Goal: Navigation & Orientation: Find specific page/section

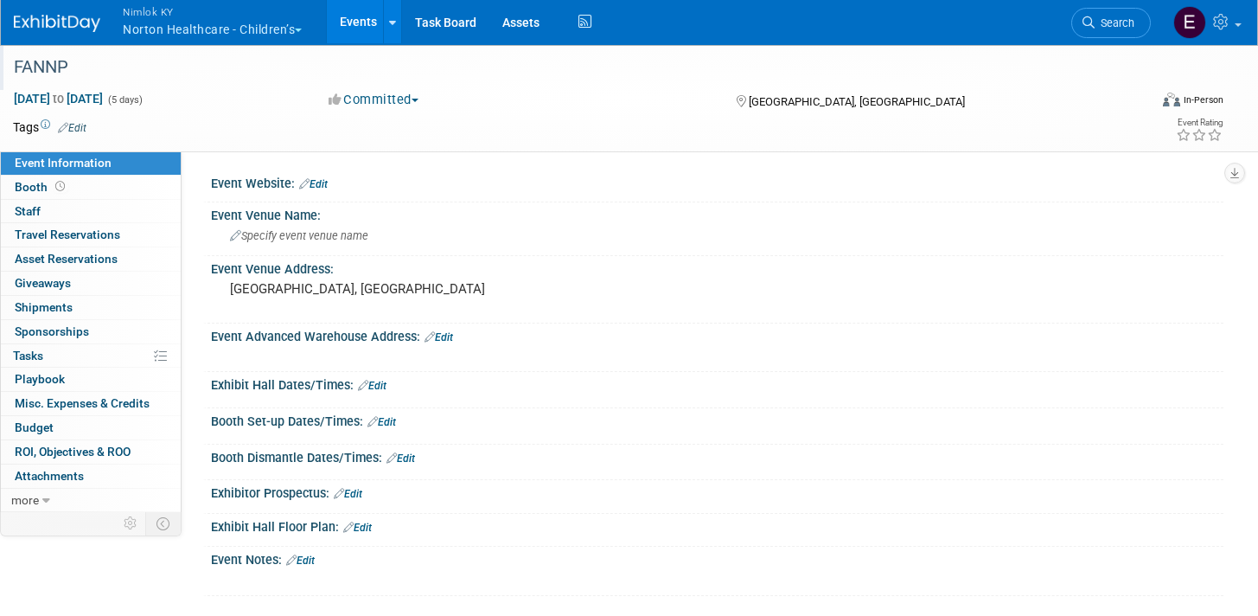
click at [169, 63] on div "FANNP" at bounding box center [564, 67] width 1113 height 31
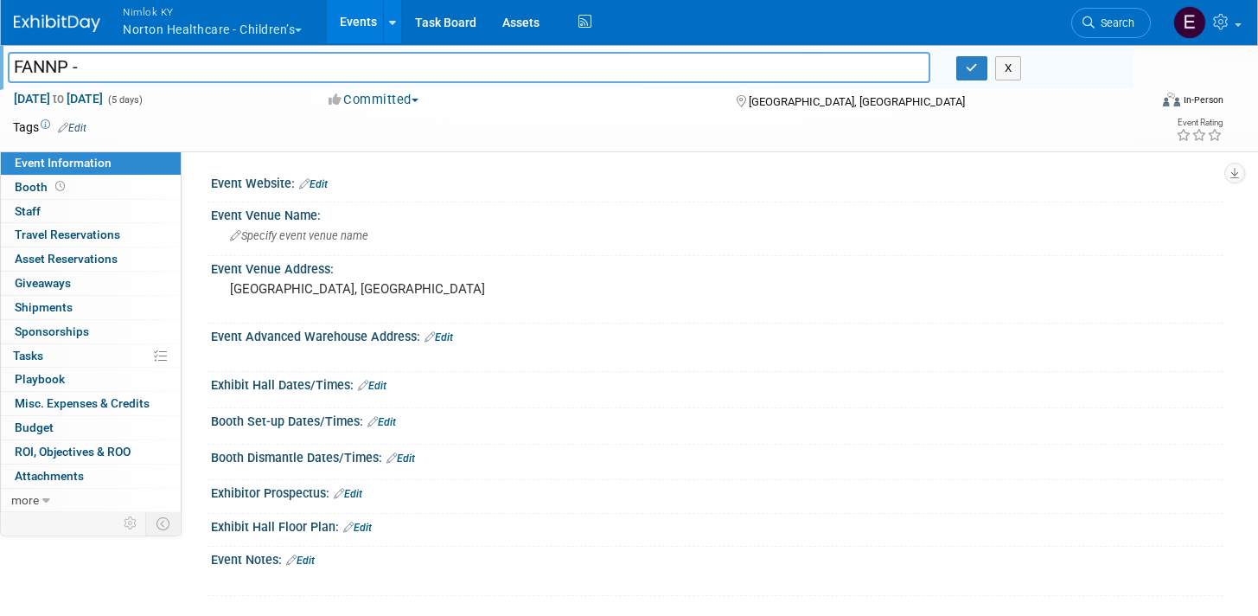
type input "FANNP -"
click at [382, 19] on link "Events" at bounding box center [358, 21] width 63 height 43
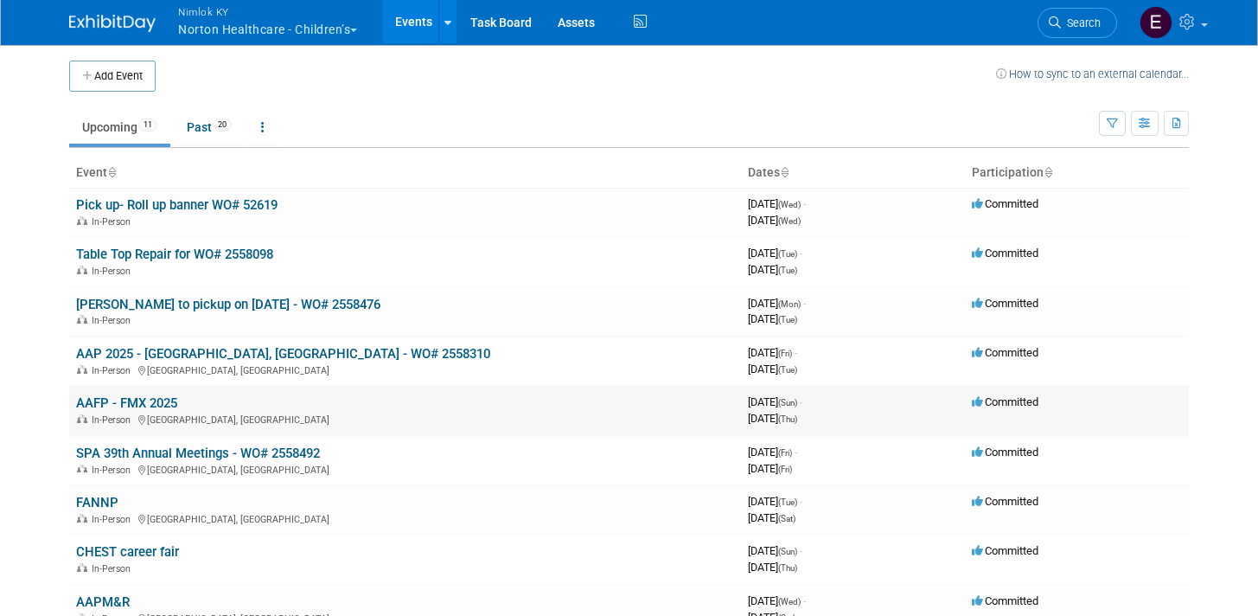
click at [161, 397] on link "AAFP - FMX 2025" at bounding box center [126, 403] width 101 height 16
click at [232, 126] on span "20" at bounding box center [222, 124] width 19 height 13
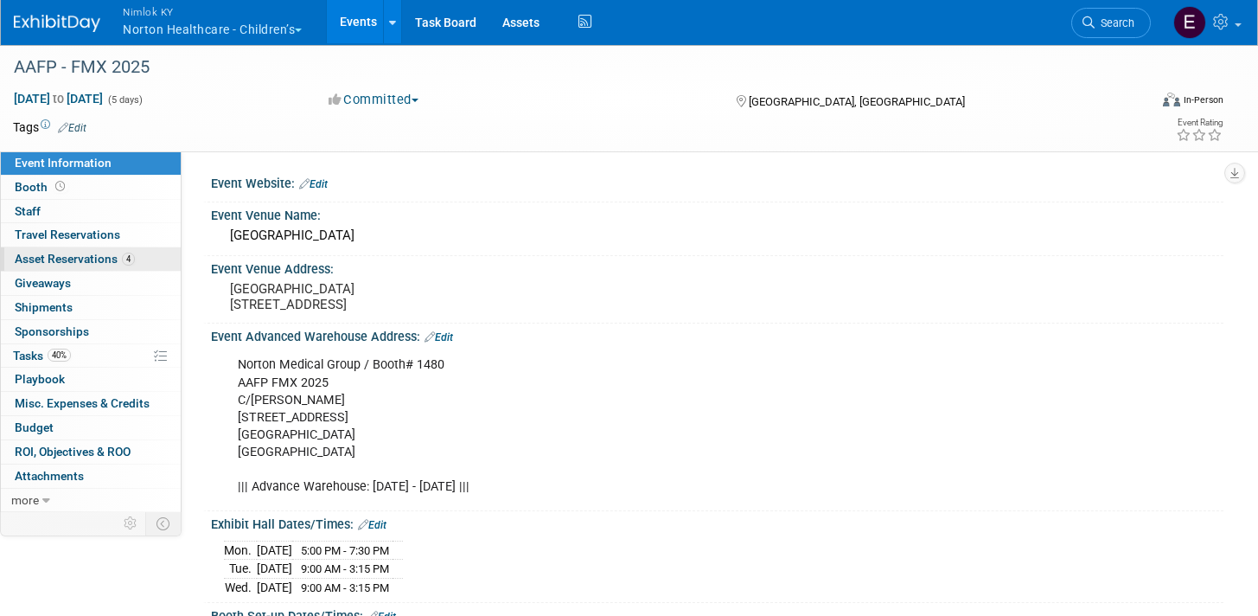
click at [67, 247] on div "Event Information Event Info Booth Booth 0 Staff 0 Staff 0 Travel Reservations …" at bounding box center [91, 331] width 182 height 360
click at [65, 257] on span "Asset Reservations 4" at bounding box center [75, 259] width 120 height 14
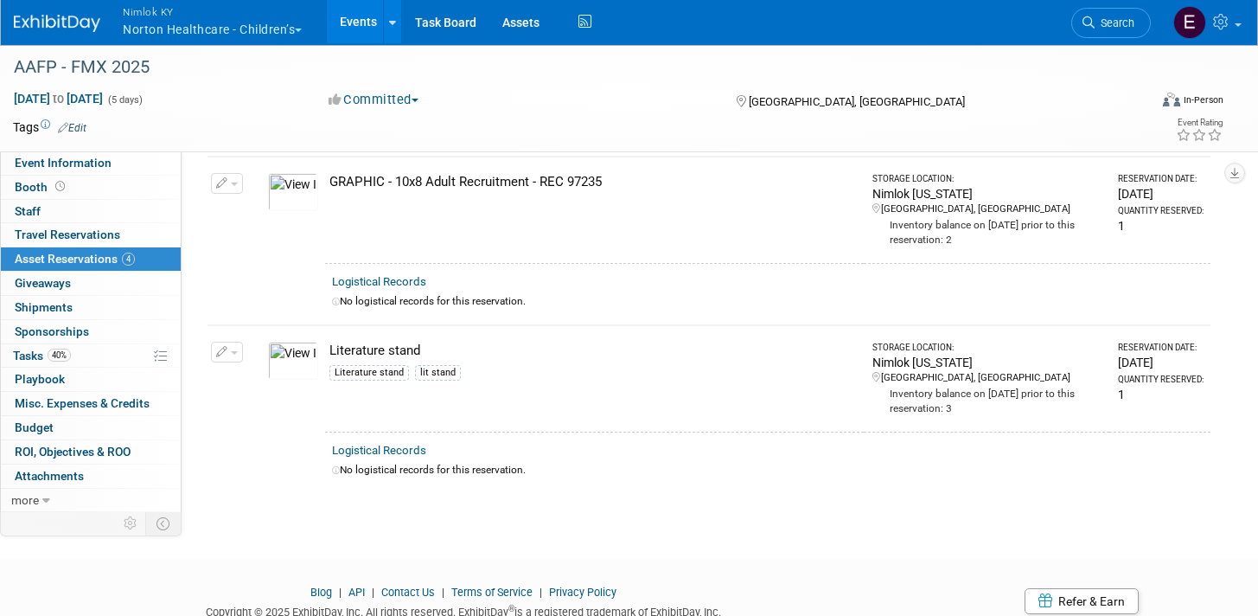
drag, startPoint x: 581, startPoint y: 217, endPoint x: 604, endPoint y: 229, distance: 26.3
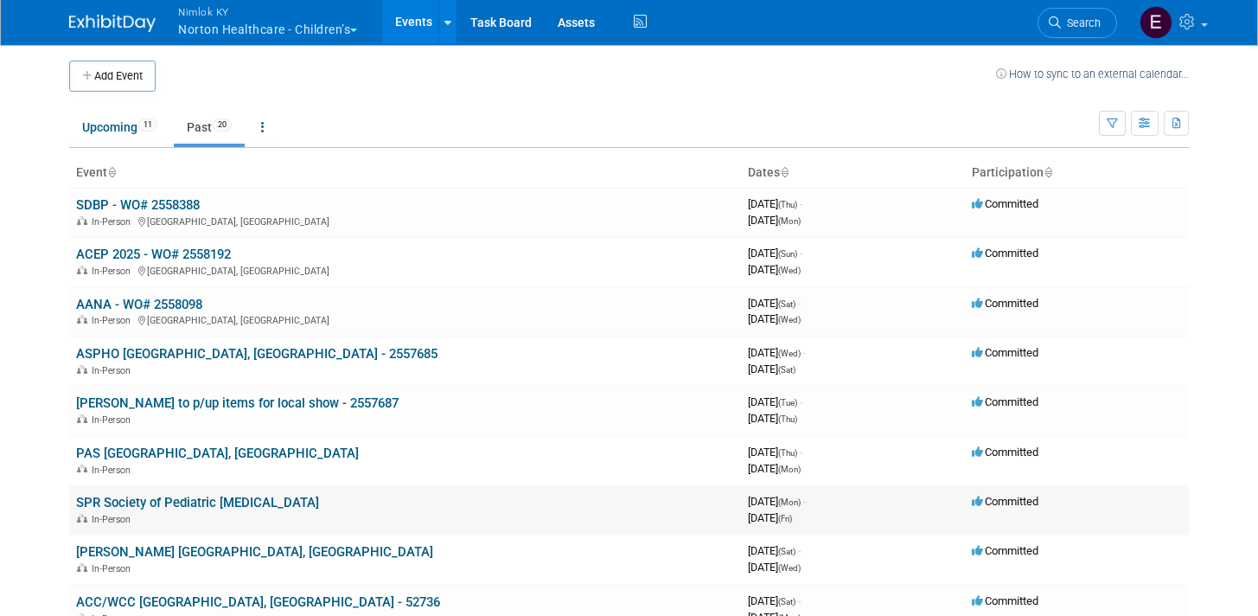
click at [165, 505] on link "SPR Society of Pediatric [MEDICAL_DATA]" at bounding box center [197, 502] width 243 height 16
click at [143, 196] on td "SDBP - WO# 2558388 In-Person [GEOGRAPHIC_DATA], [GEOGRAPHIC_DATA]" at bounding box center [405, 212] width 672 height 49
click at [143, 202] on link "SDBP - WO# 2558388" at bounding box center [138, 205] width 124 height 16
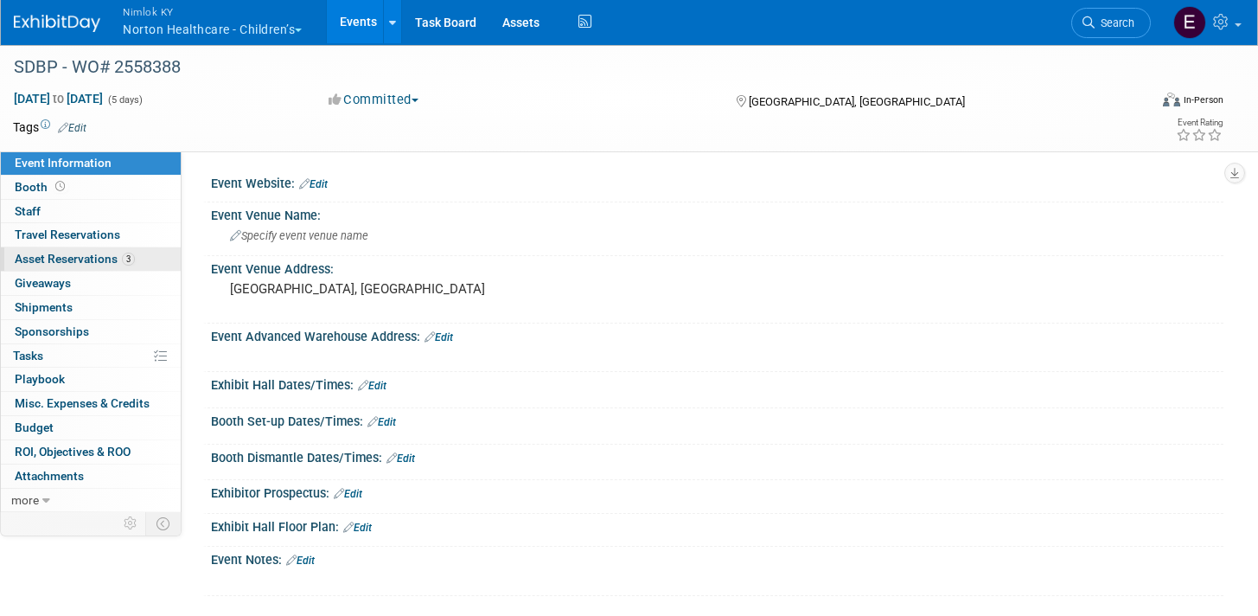
click at [108, 254] on span "Asset Reservations 3" at bounding box center [75, 259] width 120 height 14
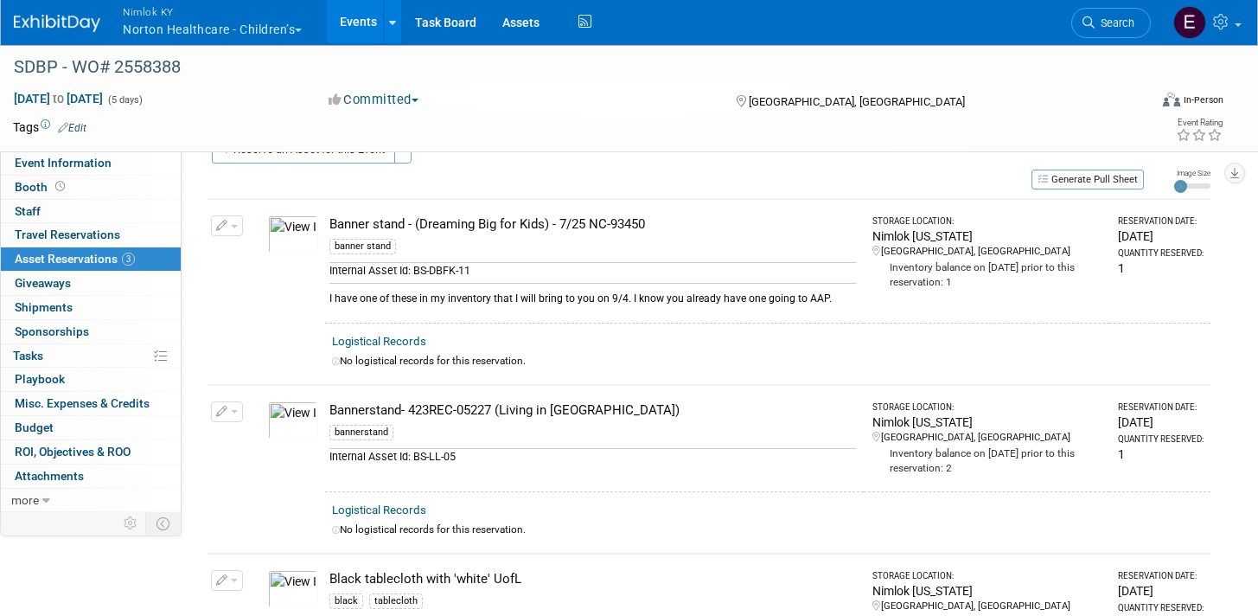
scroll to position [54, 0]
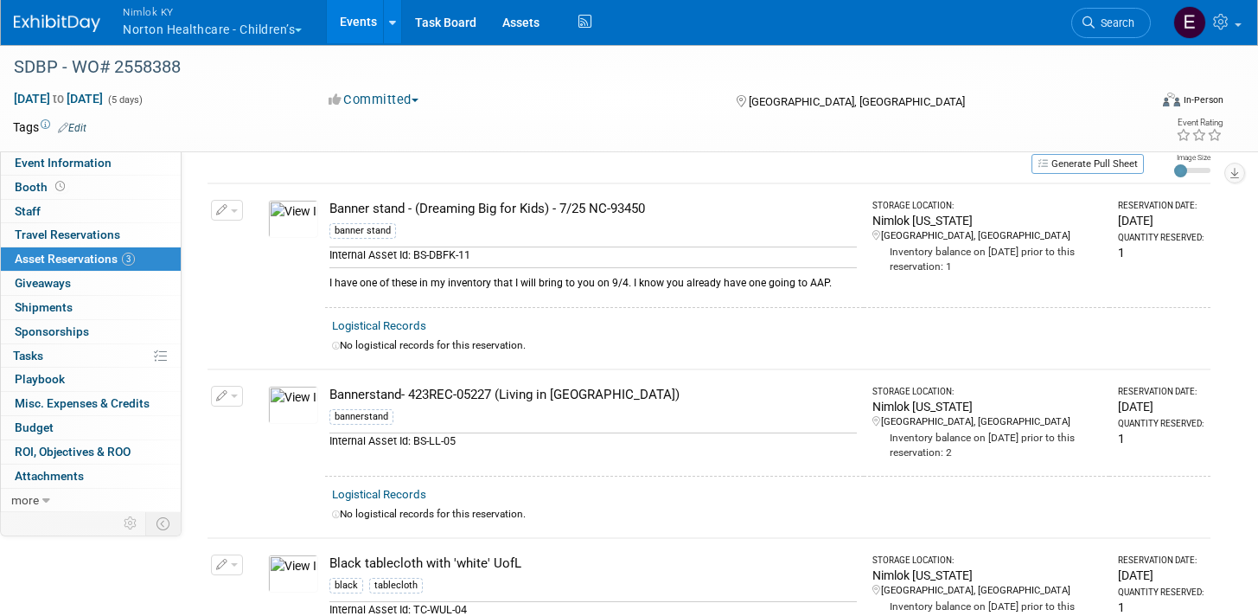
click at [360, 21] on link "Events" at bounding box center [358, 21] width 63 height 43
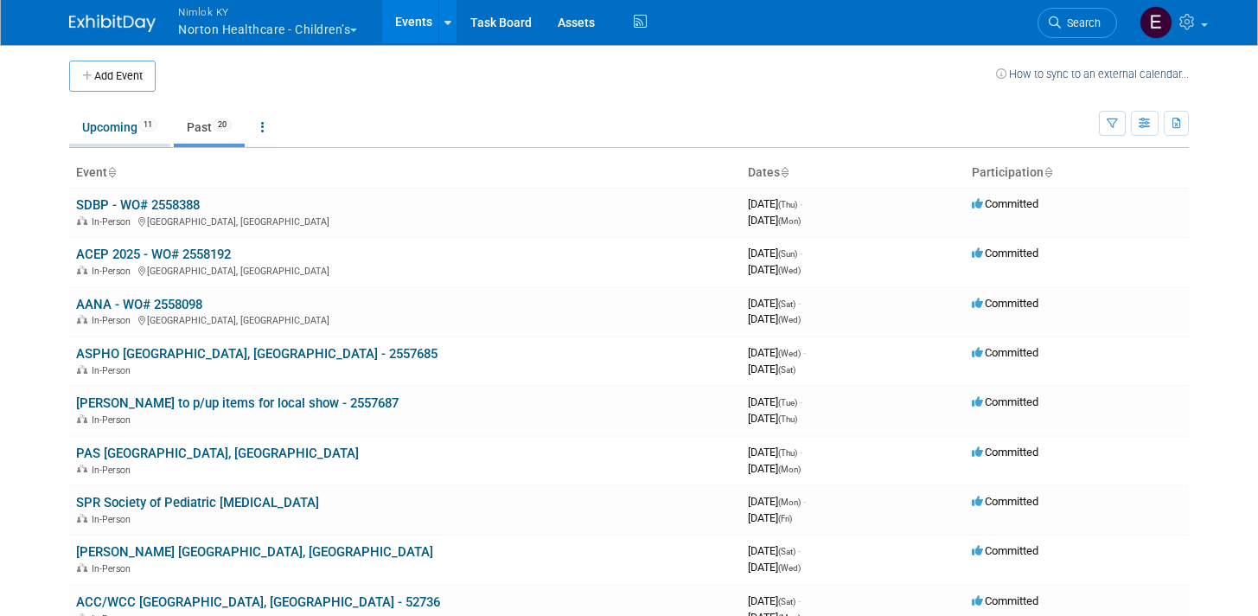
click at [86, 129] on link "Upcoming 11" at bounding box center [119, 127] width 101 height 33
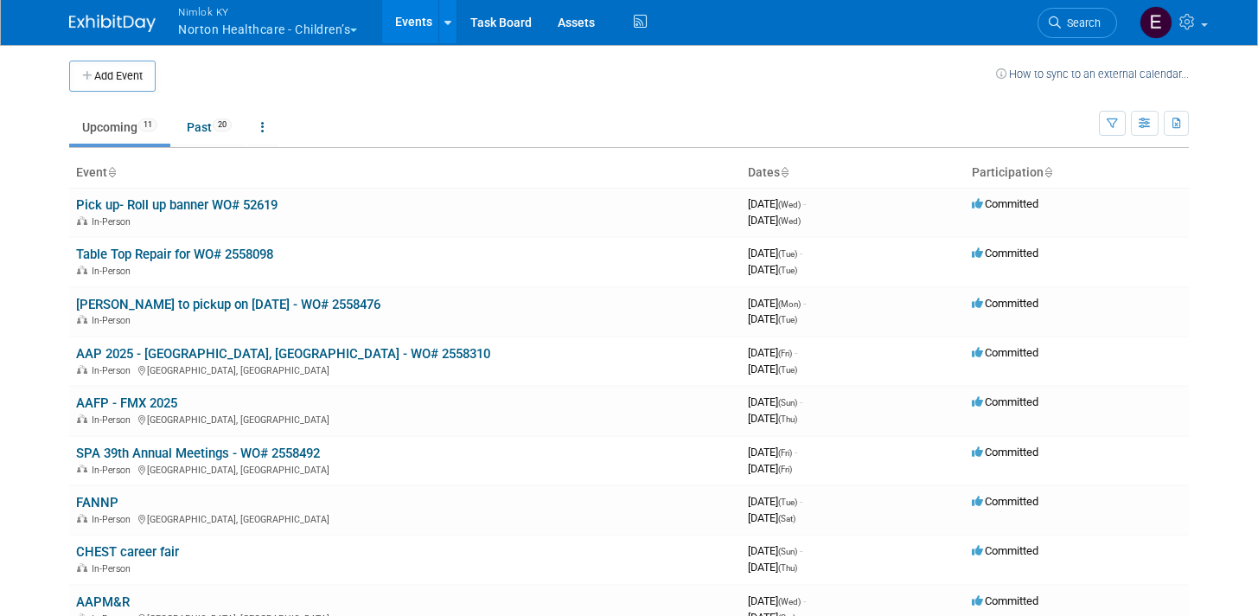
click at [34, 270] on body "Nimlok [PERSON_NAME] Healthcare - Children’s Explore: My Workspaces 43 Go to Wo…" at bounding box center [629, 308] width 1258 height 616
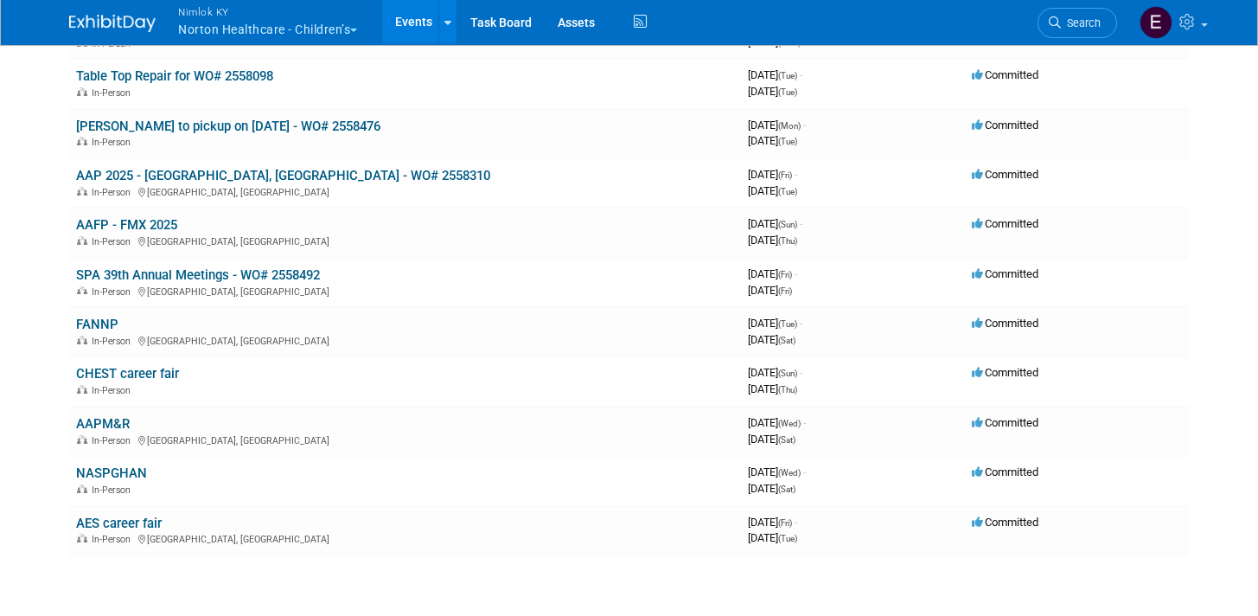
scroll to position [322, 0]
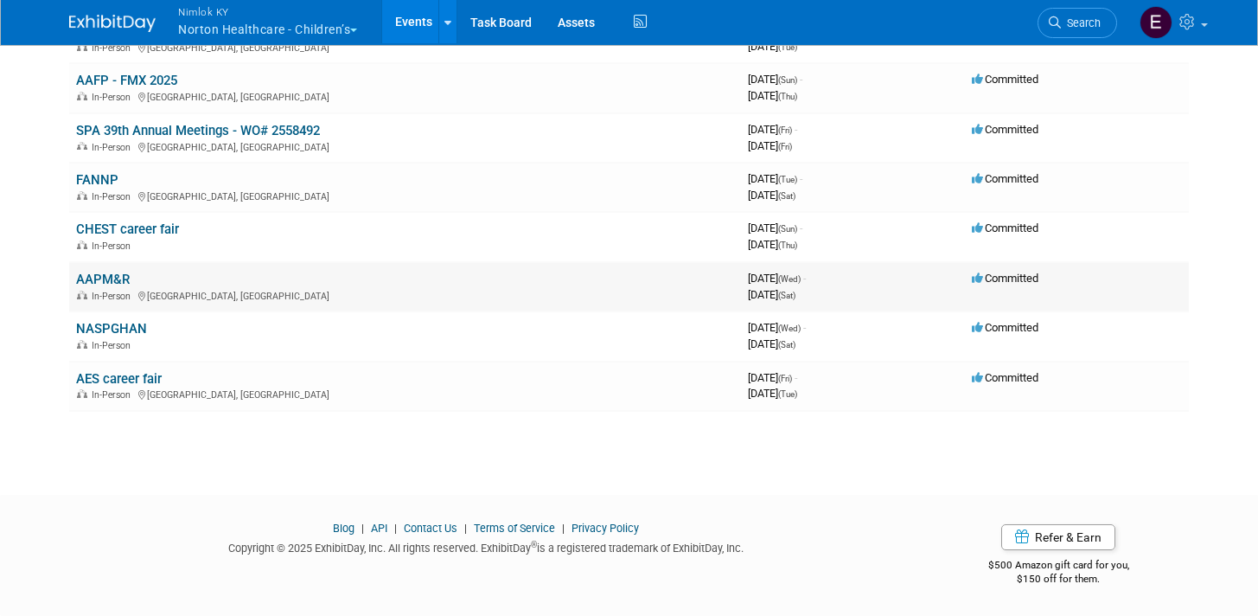
click at [109, 282] on link "AAPM&R" at bounding box center [103, 279] width 54 height 16
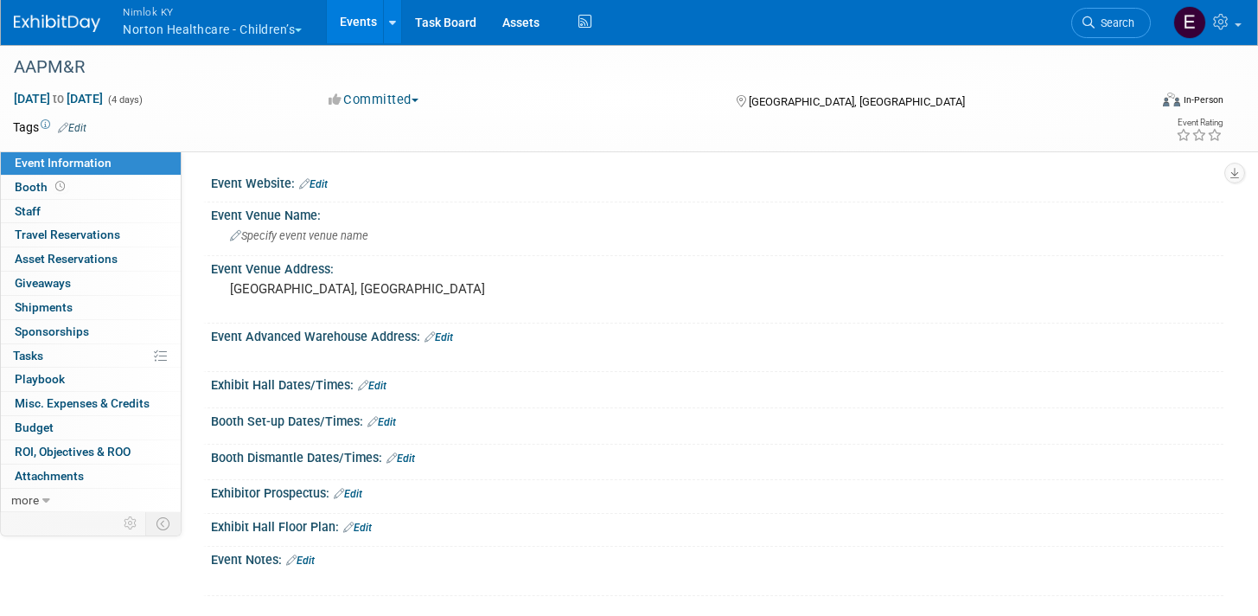
click at [246, 127] on td at bounding box center [551, 126] width 931 height 17
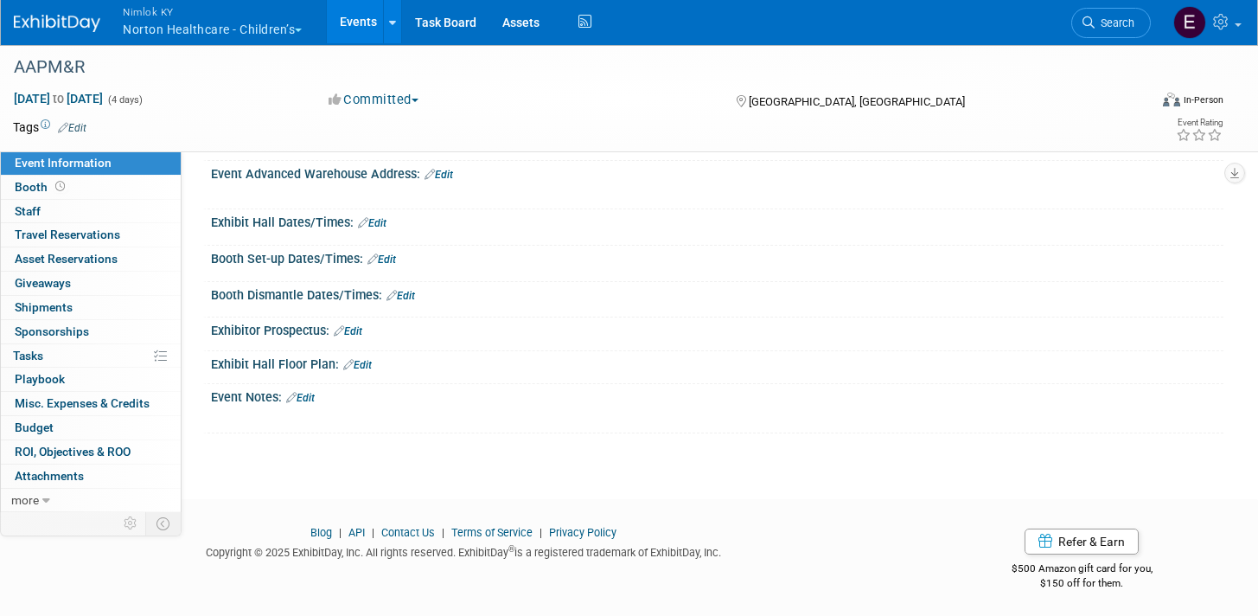
scroll to position [166, 0]
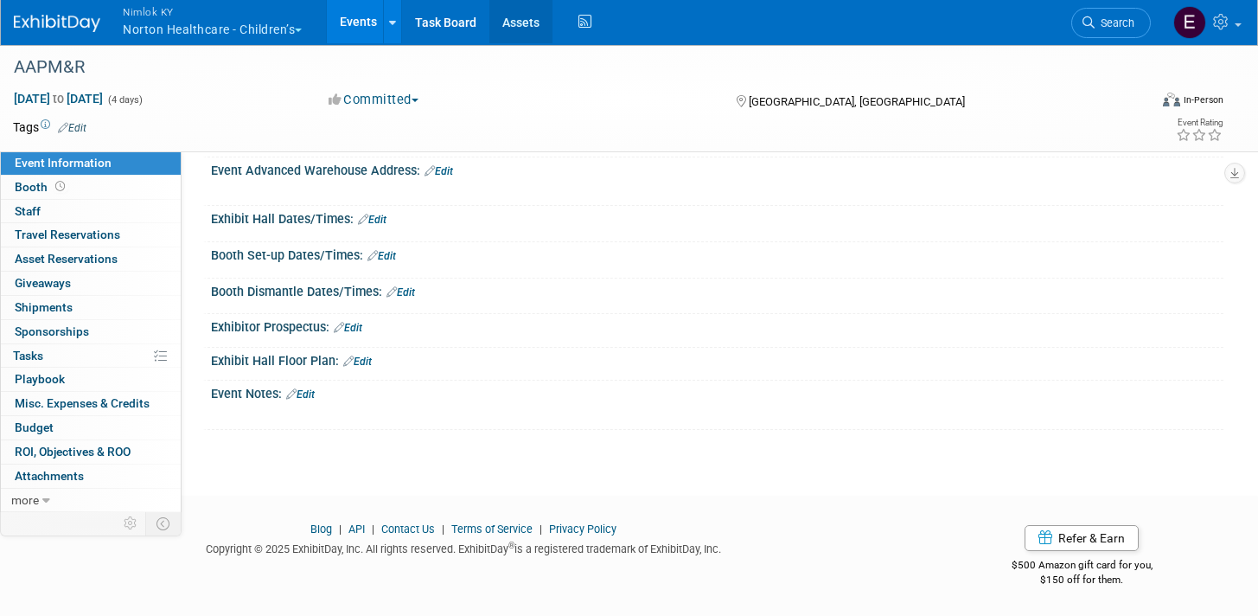
click at [520, 20] on link "Assets" at bounding box center [520, 21] width 63 height 43
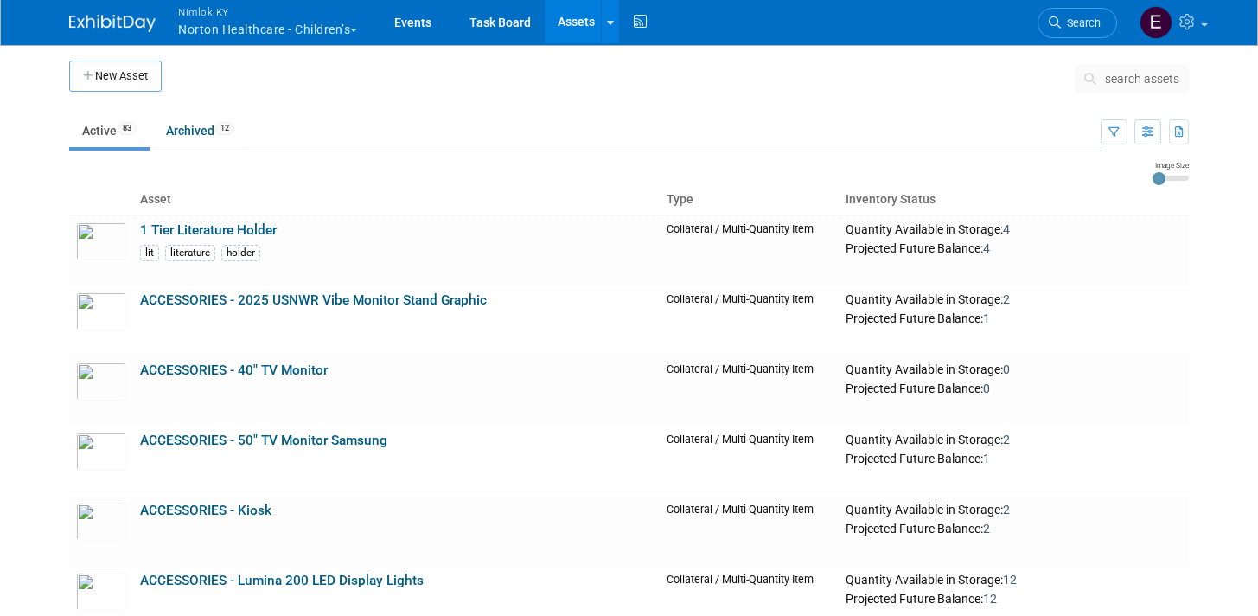
click at [569, 160] on td at bounding box center [610, 170] width 1083 height 21
